Goal: Find specific page/section: Find specific page/section

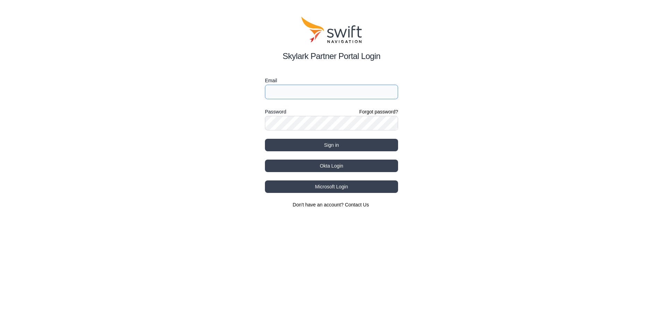
click at [304, 90] on input "Email" at bounding box center [331, 92] width 133 height 15
type input "[EMAIL_ADDRESS][PERSON_NAME][DOMAIN_NAME]"
click at [331, 146] on button "Sign in" at bounding box center [331, 145] width 133 height 12
select select
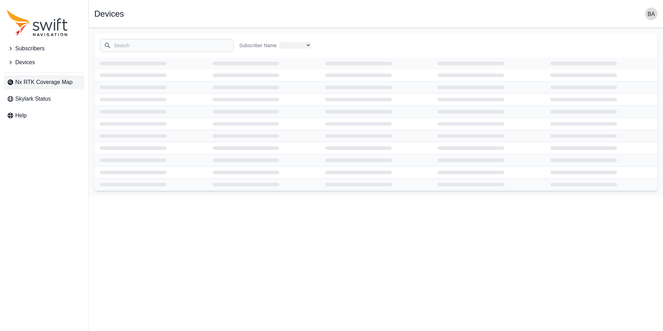
click at [26, 81] on span "Nx RTK Coverage Map" at bounding box center [43, 82] width 57 height 8
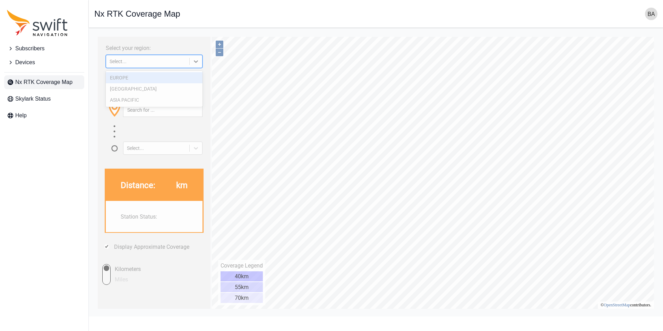
click at [165, 63] on div "Select..." at bounding box center [148, 62] width 76 height 6
click at [123, 78] on div "EUROPE" at bounding box center [154, 77] width 97 height 11
click at [123, 78] on div "Enter your location: (Address, latitude/longitude or click on map) Select..." at bounding box center [154, 115] width 106 height 79
click at [131, 78] on div "Enter your location: (Address, latitude/longitude or click on map) Select..." at bounding box center [154, 115] width 106 height 79
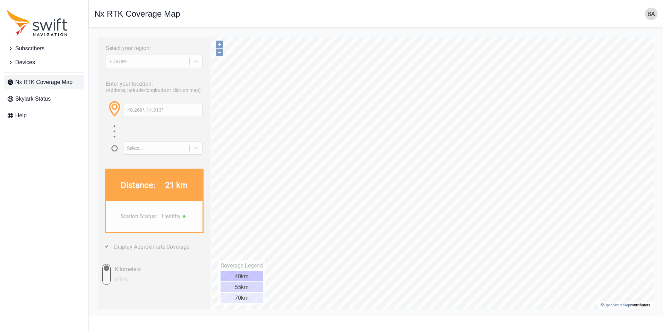
type input "48.235°, 14.296°"
